Goal: Task Accomplishment & Management: Manage account settings

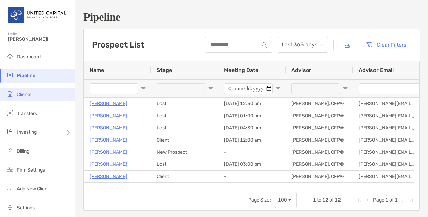
click at [28, 94] on span "Clients" at bounding box center [24, 95] width 14 height 6
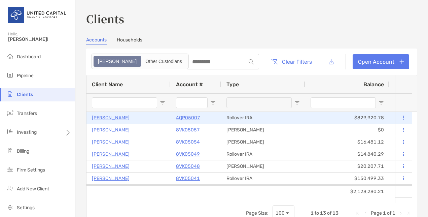
click at [109, 118] on p "Stephen Matyi" at bounding box center [111, 117] width 38 height 8
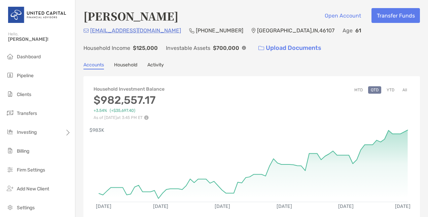
click at [385, 89] on button "YTD" at bounding box center [390, 89] width 13 height 7
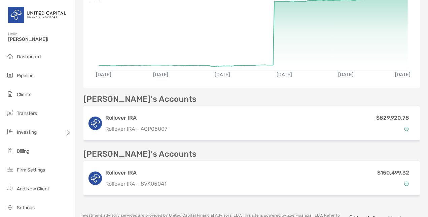
scroll to position [133, 0]
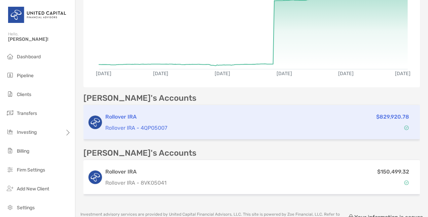
click at [371, 120] on div "$829,920.78" at bounding box center [350, 122] width 128 height 20
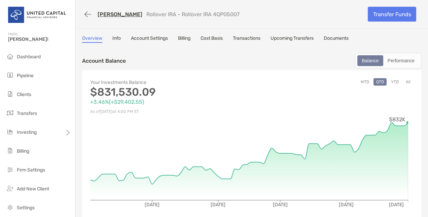
click at [392, 81] on button "YTD" at bounding box center [395, 81] width 13 height 7
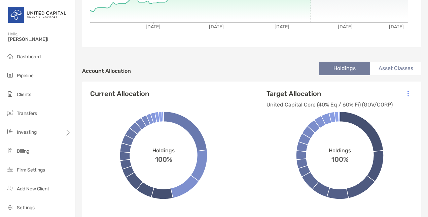
scroll to position [180, 0]
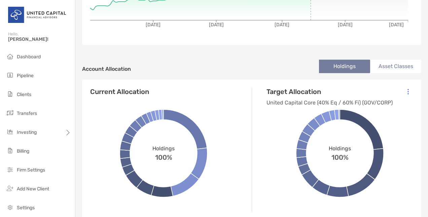
click at [386, 69] on li "Asset Classes" at bounding box center [395, 66] width 51 height 13
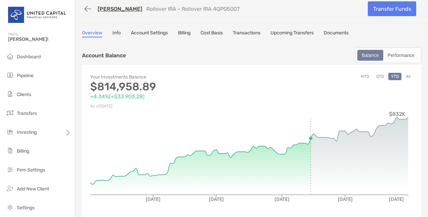
scroll to position [0, 0]
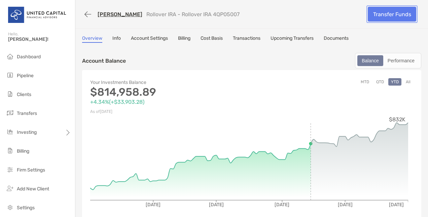
click at [392, 18] on link "Transfer Funds" at bounding box center [392, 14] width 48 height 15
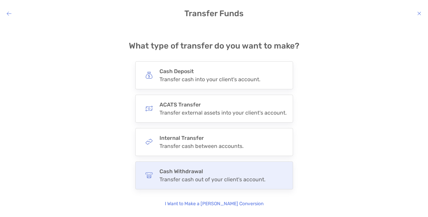
click at [228, 176] on div "Transfer cash out of your client's account." at bounding box center [213, 179] width 106 height 6
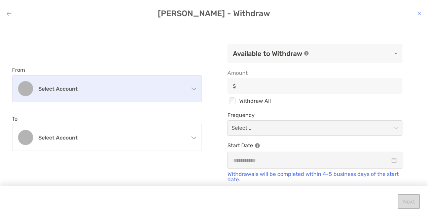
click at [144, 93] on div "Select account" at bounding box center [106, 88] width 189 height 26
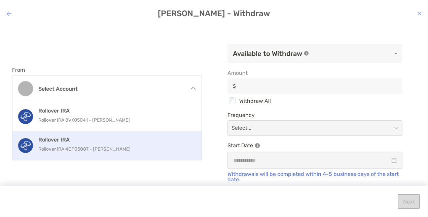
click at [145, 151] on p "Rollover IRA 4QP05007 - Stephen Matyi" at bounding box center [114, 149] width 152 height 8
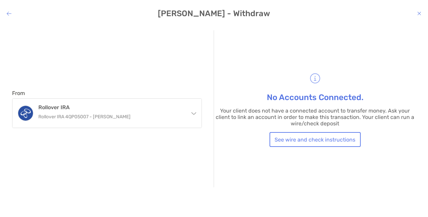
click at [417, 14] on h4 "Luann Matyi - Withdraw" at bounding box center [214, 13] width 428 height 9
click at [417, 12] on h4 "Luann Matyi - Withdraw" at bounding box center [214, 13] width 428 height 9
click at [420, 15] on icon "modal" at bounding box center [420, 13] width 4 height 5
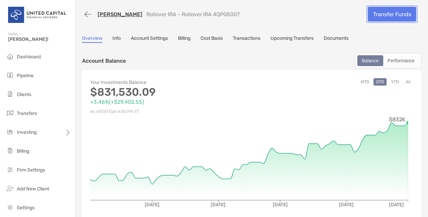
click at [376, 11] on link "Transfer Funds" at bounding box center [392, 14] width 48 height 15
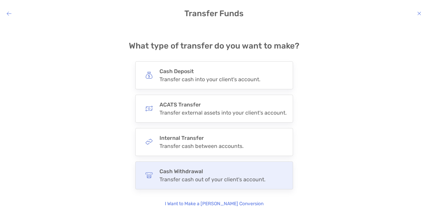
click at [212, 171] on h4 "Cash Withdrawal" at bounding box center [213, 171] width 106 height 6
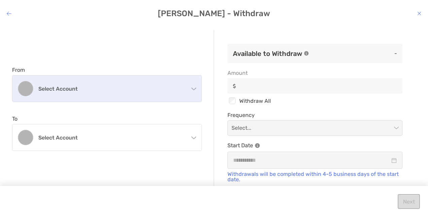
click at [135, 90] on h4 "Select account" at bounding box center [110, 89] width 145 height 6
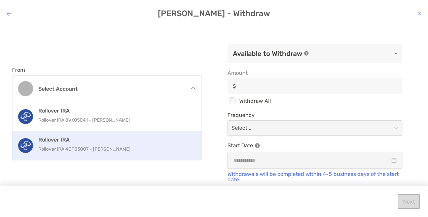
click at [125, 138] on h4 "Rollover IRA" at bounding box center [114, 139] width 152 height 6
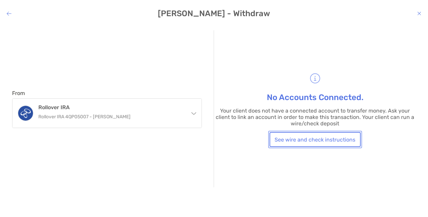
click at [287, 139] on button "See wire and check instructions" at bounding box center [315, 139] width 91 height 15
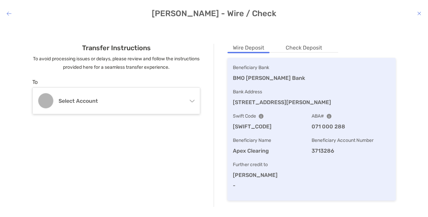
click at [300, 46] on li "Check Deposit" at bounding box center [304, 48] width 47 height 8
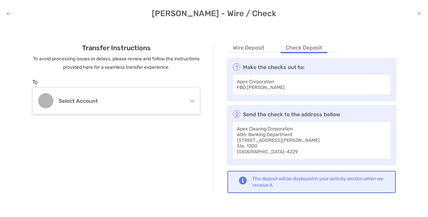
click at [248, 49] on li "Wire Deposit" at bounding box center [249, 48] width 42 height 8
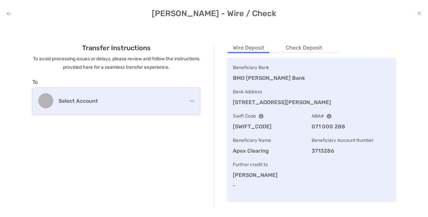
click at [158, 94] on div "Select account" at bounding box center [116, 101] width 167 height 26
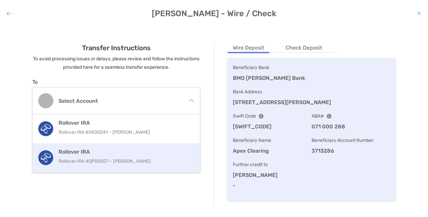
click at [124, 153] on h4 "Rollover IRA" at bounding box center [125, 152] width 133 height 6
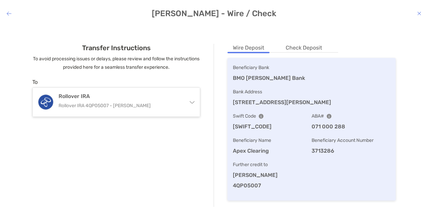
click at [10, 12] on icon "modal" at bounding box center [9, 13] width 5 height 5
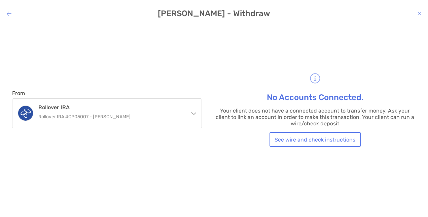
click at [414, 12] on h4 "Luann Matyi - Withdraw" at bounding box center [214, 13] width 428 height 9
click at [417, 12] on h4 "Luann Matyi - Withdraw" at bounding box center [214, 13] width 428 height 9
click at [419, 13] on icon "modal" at bounding box center [420, 13] width 4 height 5
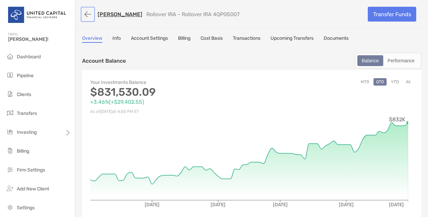
click at [89, 12] on button "button" at bounding box center [87, 14] width 11 height 12
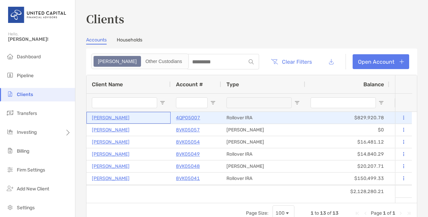
click at [112, 117] on p "Stephen Matyi" at bounding box center [111, 117] width 38 height 8
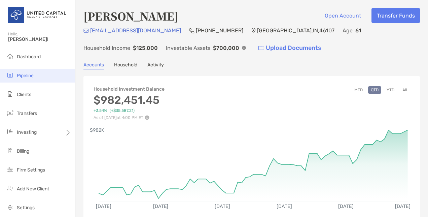
click at [41, 79] on li "Pipeline" at bounding box center [37, 75] width 75 height 13
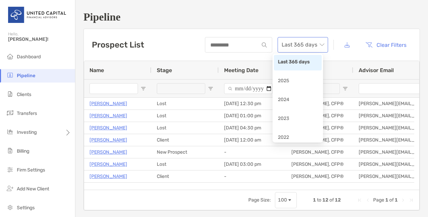
click at [300, 44] on span "Last 365 days" at bounding box center [303, 44] width 42 height 15
click at [296, 98] on div "2024" at bounding box center [298, 100] width 40 height 8
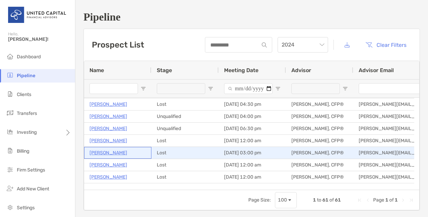
click at [108, 151] on p "Peter Means" at bounding box center [109, 153] width 38 height 8
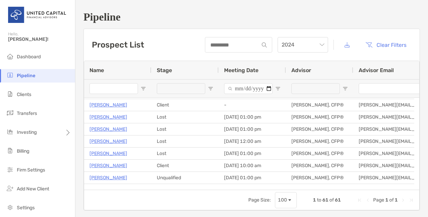
scroll to position [26, 0]
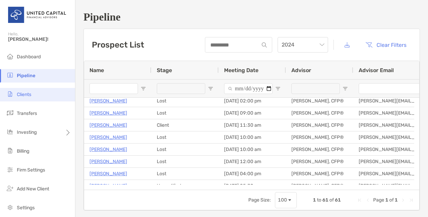
click at [27, 95] on span "Clients" at bounding box center [24, 95] width 14 height 6
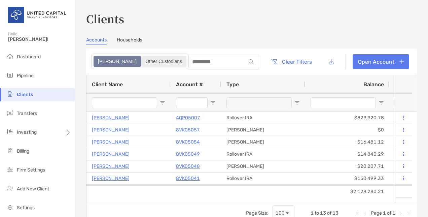
click at [142, 57] on div "Other Custodians" at bounding box center [164, 61] width 44 height 9
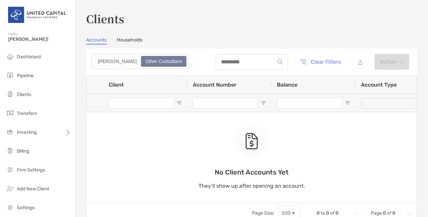
click at [103, 43] on link "Accounts" at bounding box center [96, 40] width 21 height 7
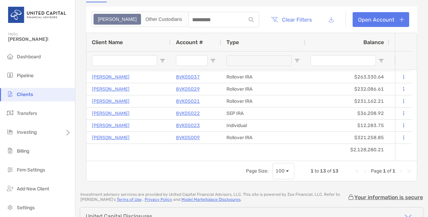
scroll to position [42, 0]
click at [28, 76] on span "Pipeline" at bounding box center [25, 76] width 17 height 6
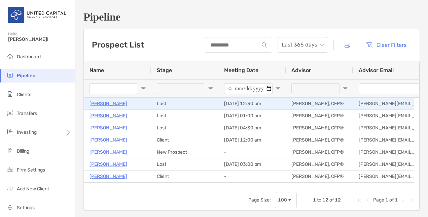
click at [113, 104] on p "[PERSON_NAME]" at bounding box center [109, 103] width 38 height 8
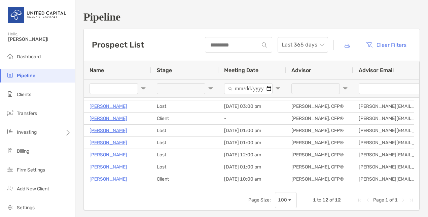
scroll to position [58, 0]
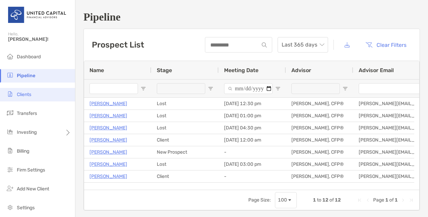
click at [22, 100] on li "Clients" at bounding box center [37, 94] width 75 height 13
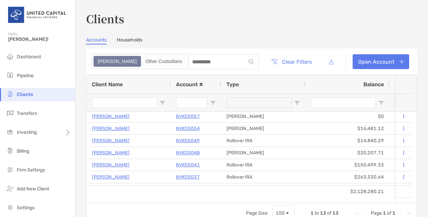
scroll to position [18, 0]
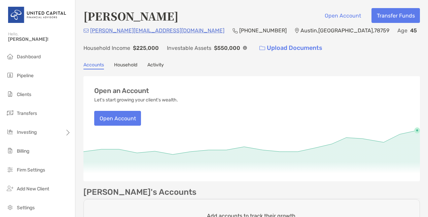
click at [161, 65] on link "Activity" at bounding box center [155, 65] width 17 height 7
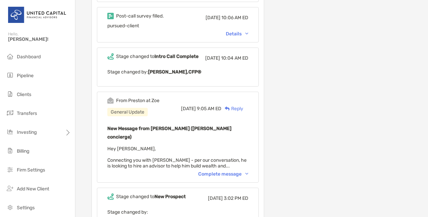
scroll to position [1078, 0]
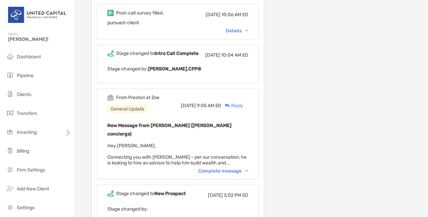
click at [235, 168] on div "Complete message" at bounding box center [223, 171] width 50 height 6
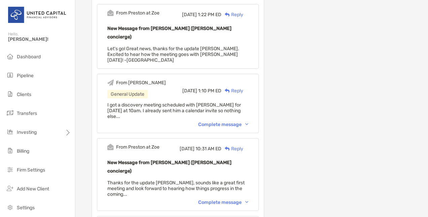
scroll to position [860, 0]
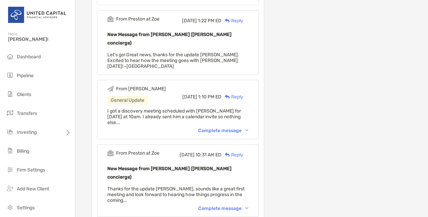
click at [249, 205] on div "Complete message" at bounding box center [223, 208] width 50 height 6
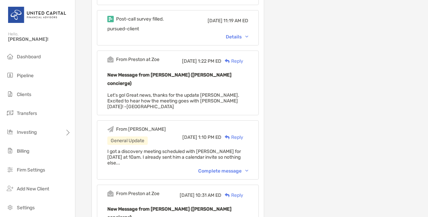
scroll to position [808, 0]
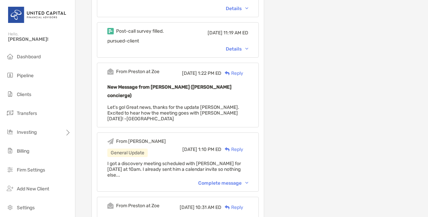
click at [259, 132] on div "From Ryan General Update Tue, Apr 16 2024 1:10 PM ED Reply I got a discovery me…" at bounding box center [178, 161] width 162 height 59
click at [249, 180] on div "Complete message" at bounding box center [223, 183] width 50 height 6
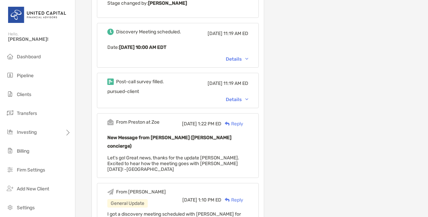
scroll to position [737, 0]
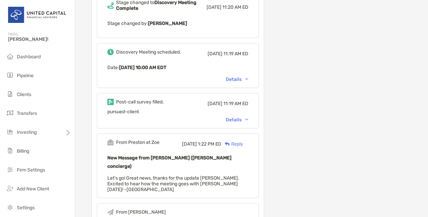
click at [249, 117] on div "Details" at bounding box center [237, 120] width 23 height 6
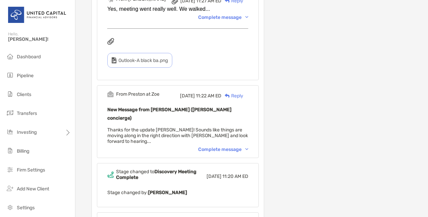
scroll to position [562, 0]
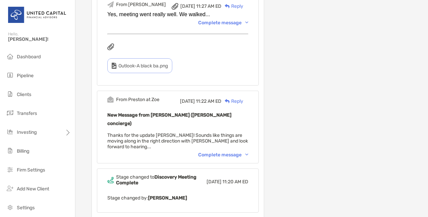
click at [249, 152] on div "Complete message" at bounding box center [223, 155] width 50 height 6
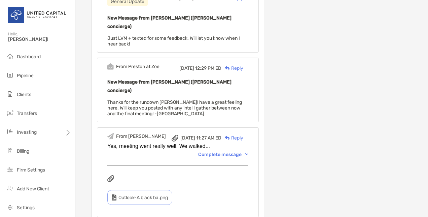
scroll to position [422, 0]
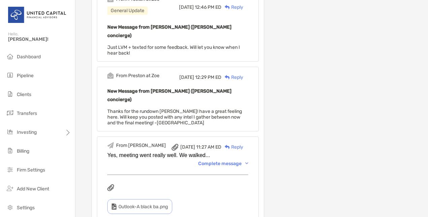
click at [248, 161] on div "Complete message" at bounding box center [223, 164] width 50 height 6
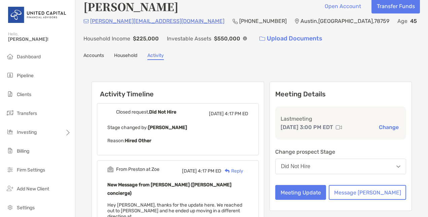
scroll to position [0, 0]
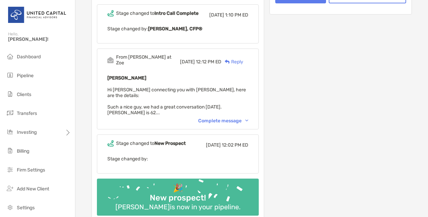
scroll to position [191, 0]
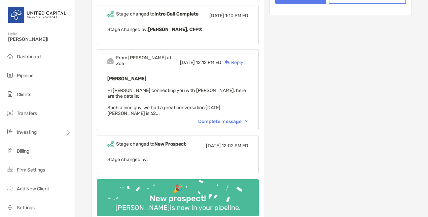
click at [239, 106] on div "From [PERSON_NAME] at [PERSON_NAME][DATE] 12:12 PM ED Reply [PERSON_NAME] Hi [P…" at bounding box center [178, 89] width 162 height 81
click at [243, 119] on div "Complete message" at bounding box center [223, 122] width 50 height 6
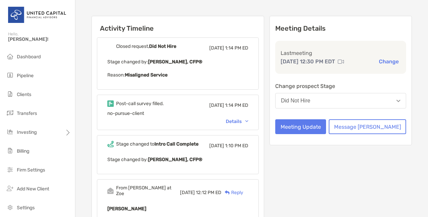
scroll to position [59, 0]
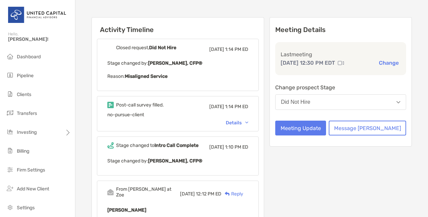
click at [249, 121] on div "Details" at bounding box center [237, 123] width 23 height 6
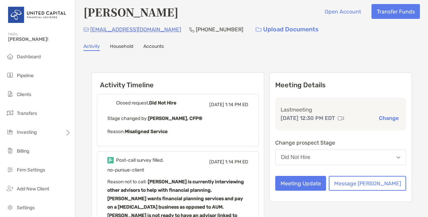
scroll to position [0, 0]
